Goal: Information Seeking & Learning: Find specific fact

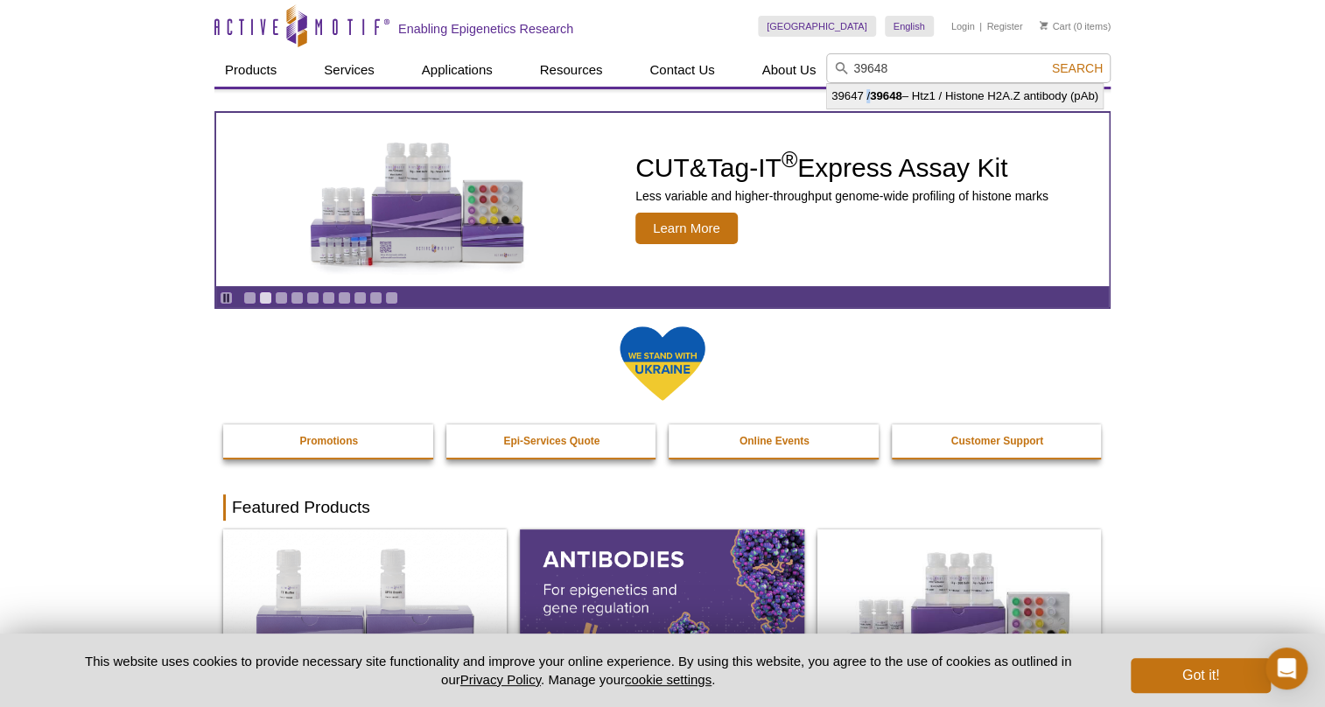
drag, startPoint x: 0, startPoint y: 0, endPoint x: 868, endPoint y: 95, distance: 872.7
click at [868, 95] on li "39647 / 39648 – Htz1 / Histone H2A.Z antibody (pAb)" at bounding box center [965, 96] width 276 height 25
type input "39647 / 39648 – Htz1 / Histone H2A.Z antibody (pAb)"
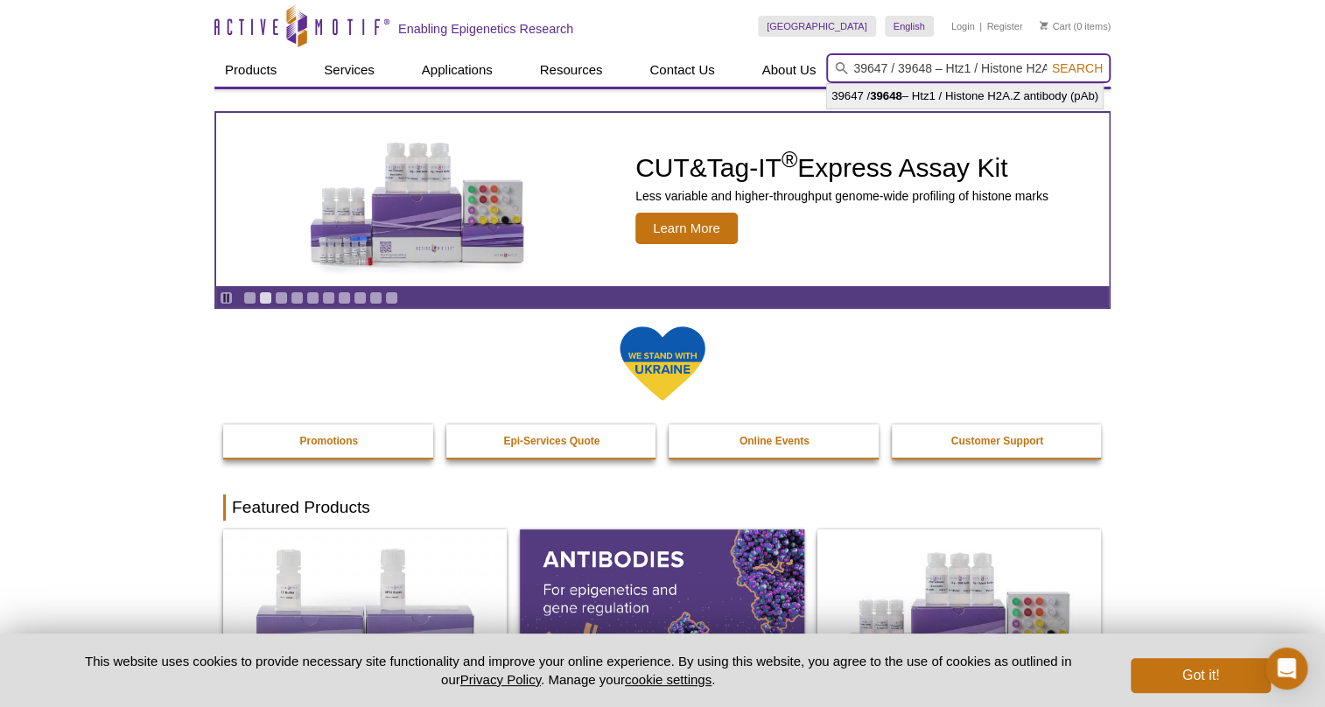
scroll to position [0, 96]
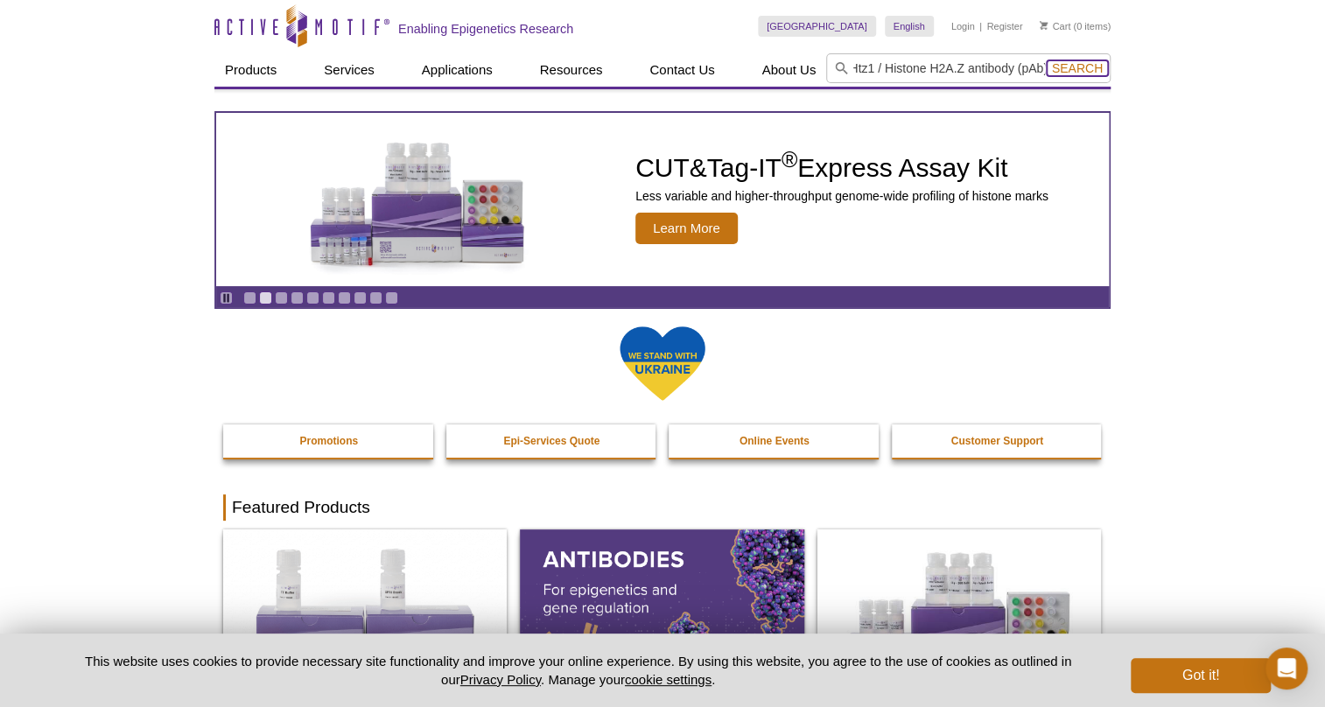
click at [1085, 67] on span "Search" at bounding box center [1077, 68] width 51 height 14
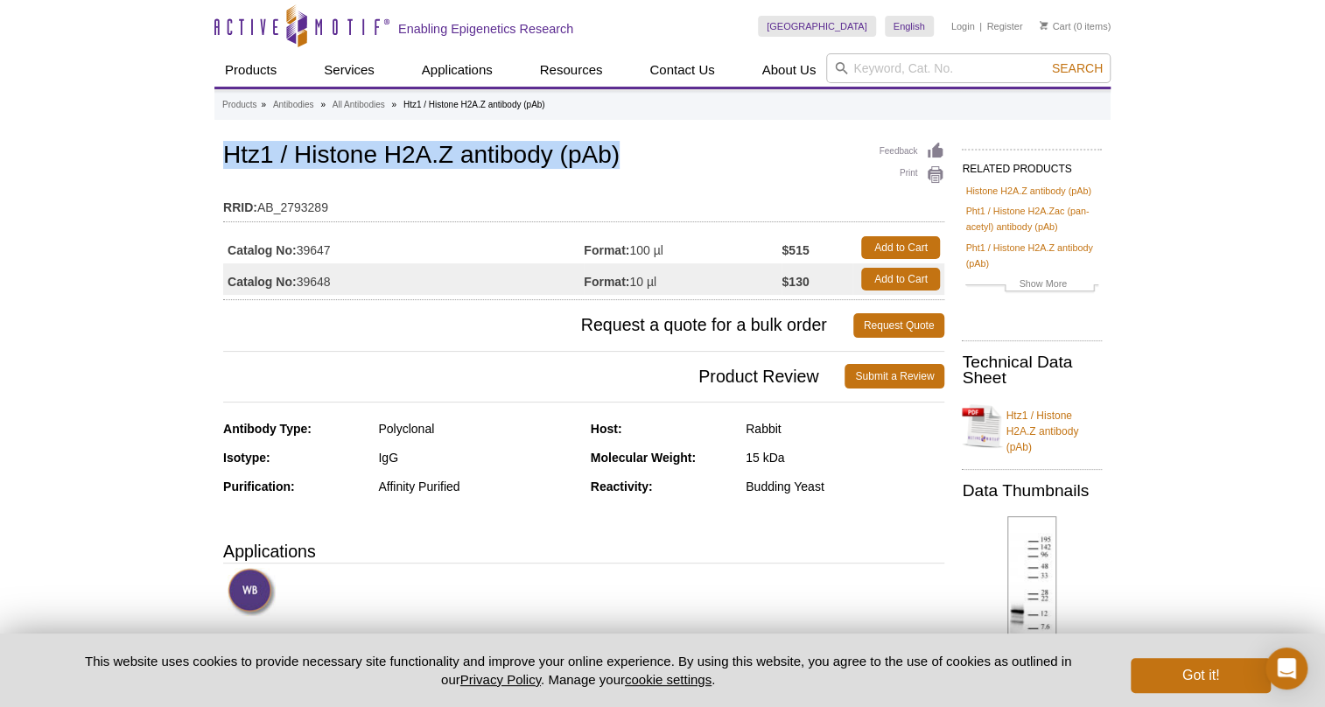
drag, startPoint x: 620, startPoint y: 155, endPoint x: 200, endPoint y: 163, distance: 420.3
copy h1 "Htz1 / Histone H2A.Z antibody (pAb)"
